Goal: Task Accomplishment & Management: Use online tool/utility

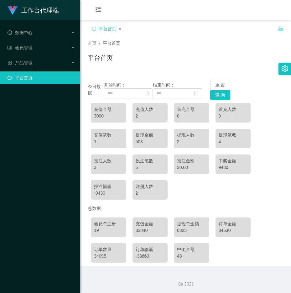
scroll to position [2, 0]
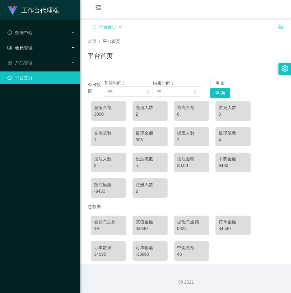
click at [33, 49] on div "会员管理" at bounding box center [40, 47] width 80 height 13
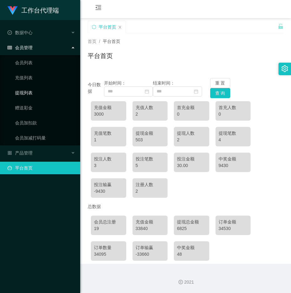
click at [31, 91] on link "提现列表" at bounding box center [45, 92] width 60 height 13
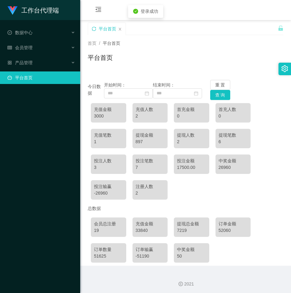
click at [94, 30] on icon "图标: sync" at bounding box center [94, 29] width 4 height 4
